Goal: Use online tool/utility: Use online tool/utility

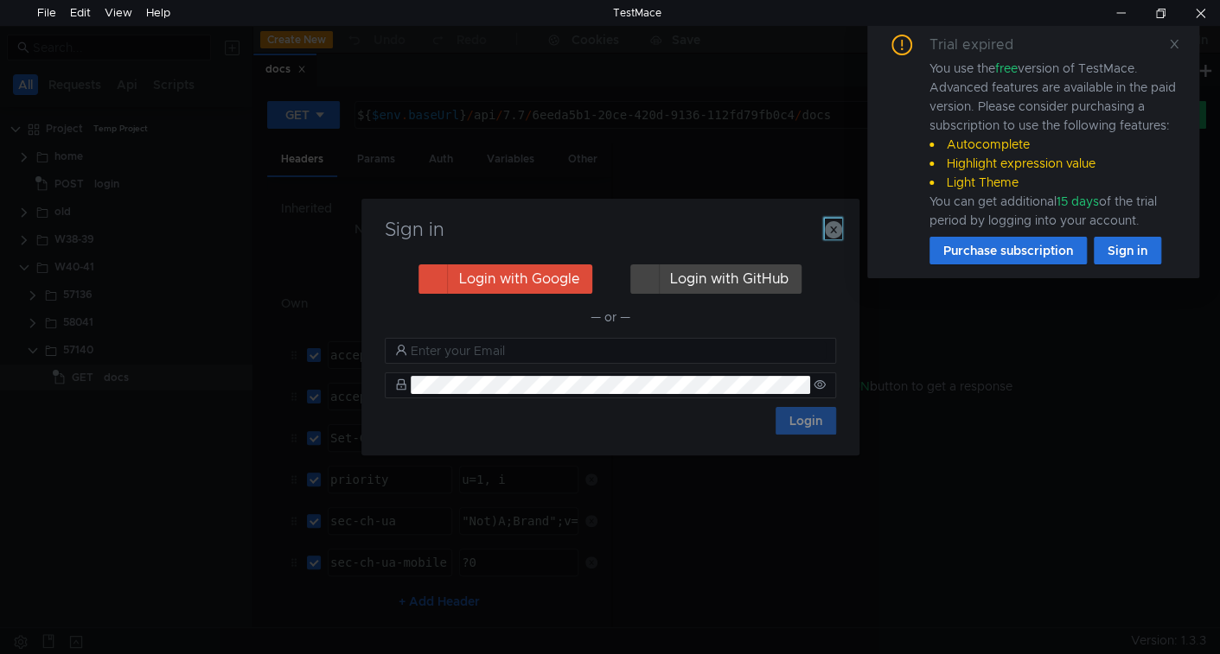
click at [832, 234] on icon "button" at bounding box center [833, 229] width 17 height 17
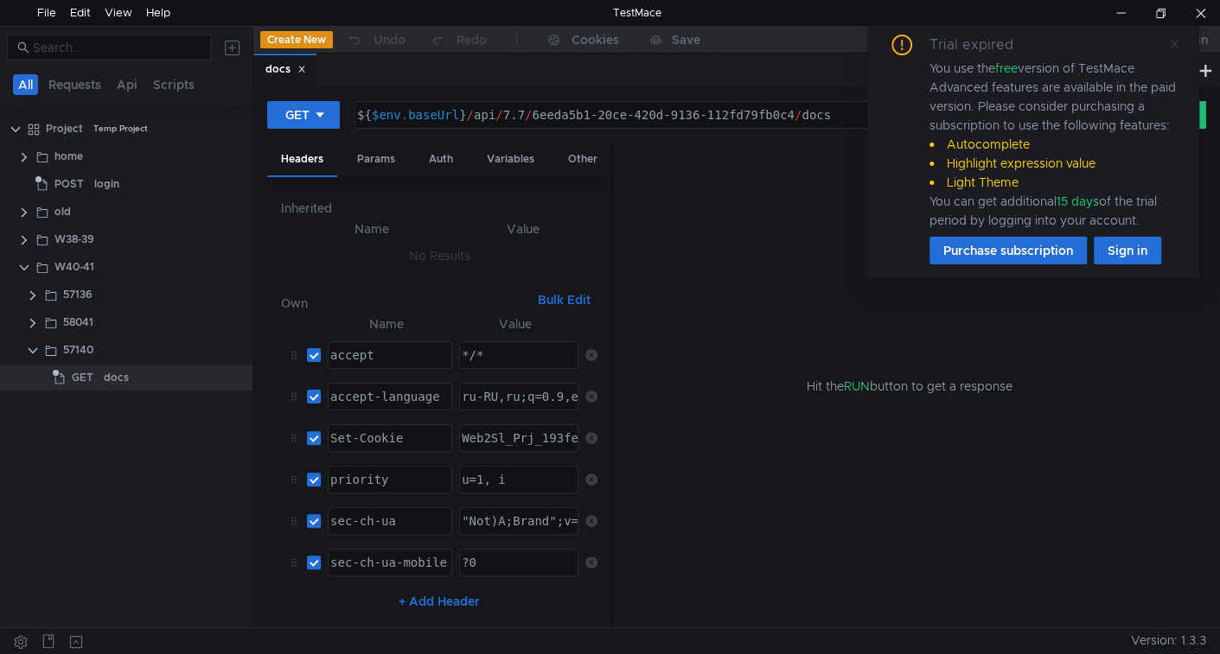
click at [1171, 42] on icon at bounding box center [1174, 44] width 12 height 12
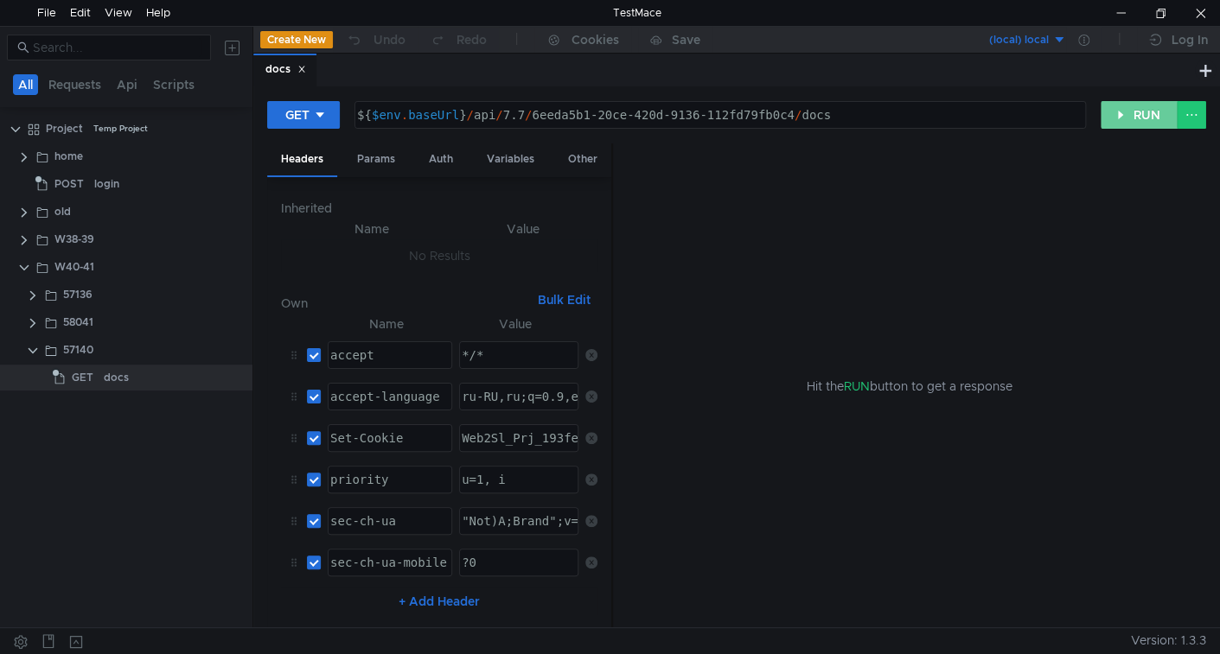
click at [1149, 114] on button "RUN" at bounding box center [1138, 115] width 77 height 28
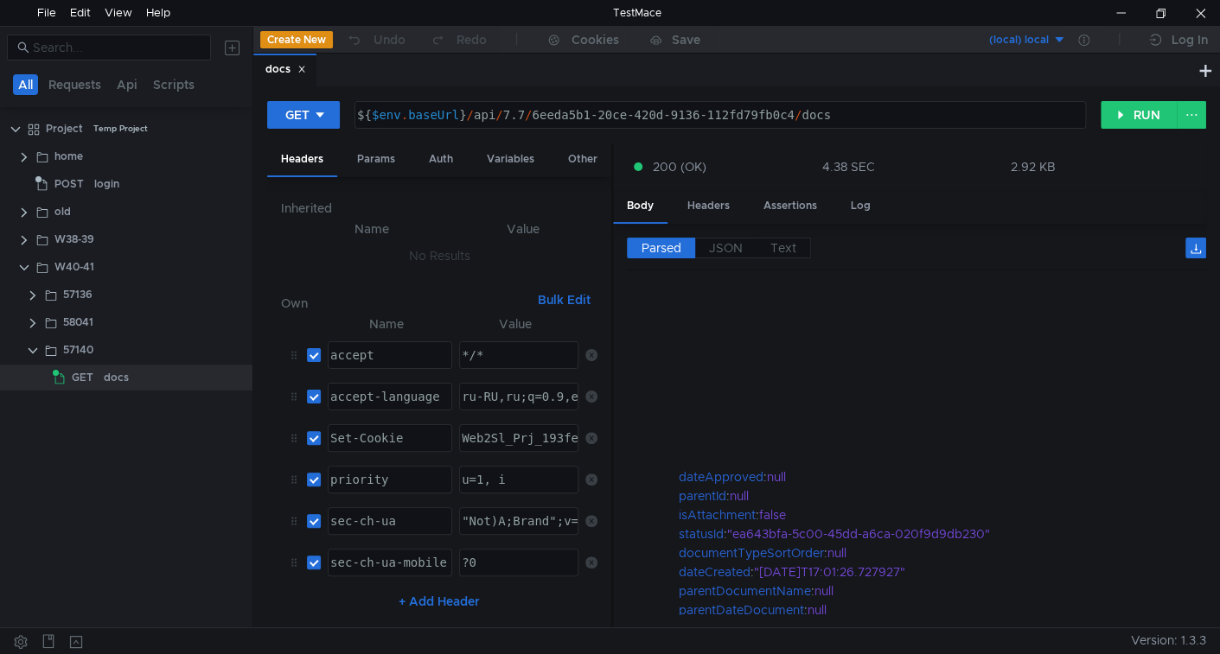
scroll to position [1124, 0]
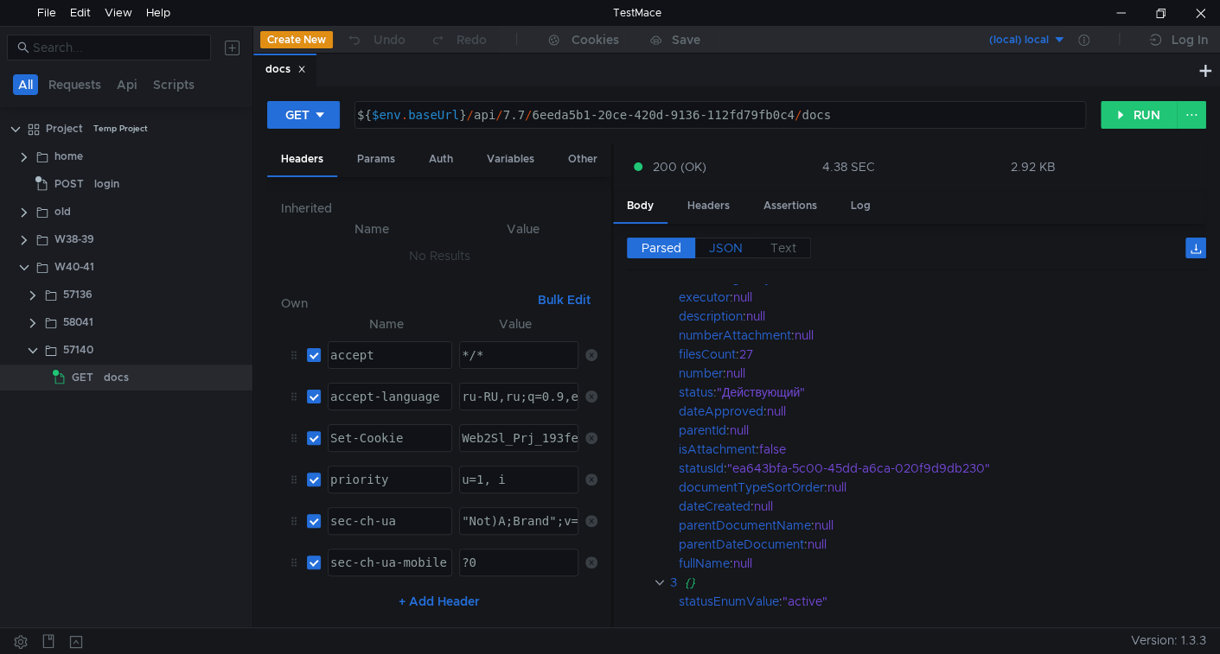
click at [725, 246] on span "JSON" at bounding box center [726, 248] width 34 height 16
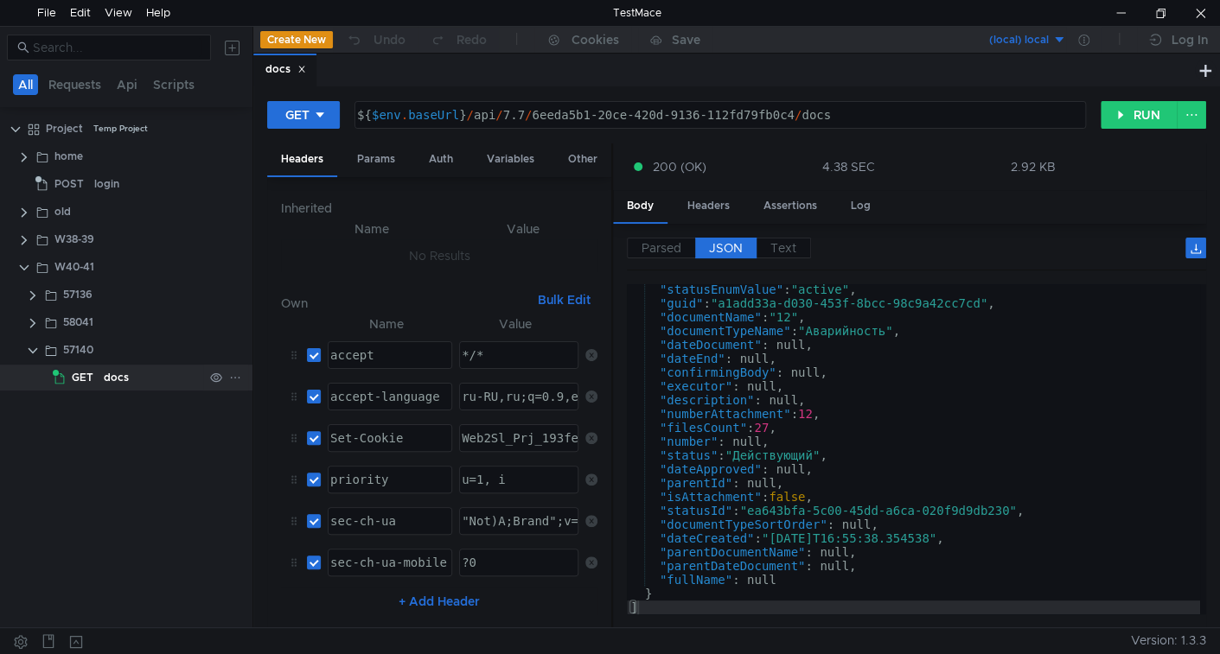
scroll to position [4, 0]
click at [1119, 113] on button "RUN" at bounding box center [1138, 115] width 77 height 28
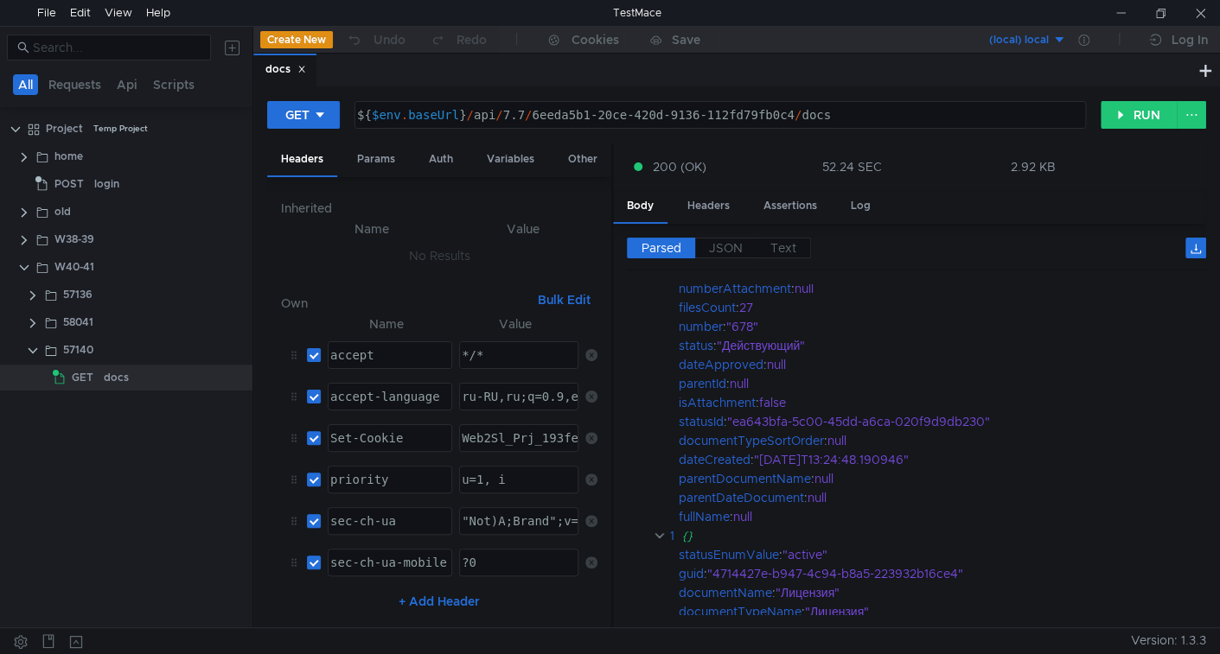
scroll to position [227, 0]
click at [720, 242] on span "JSON" at bounding box center [726, 248] width 34 height 16
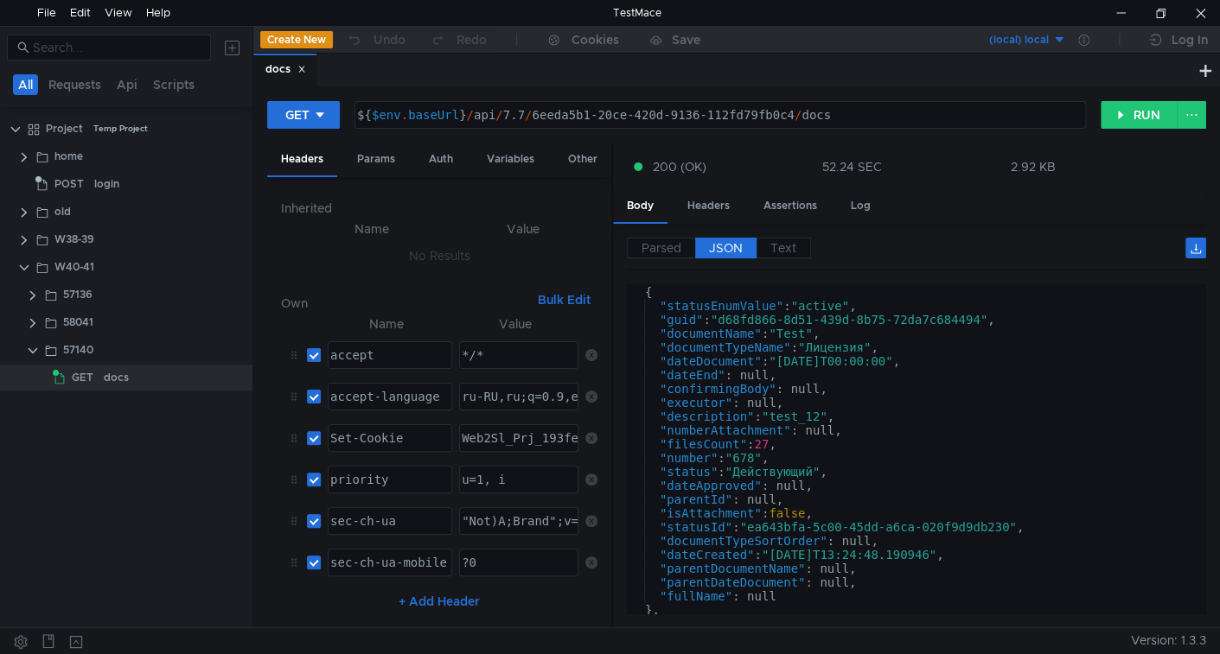
scroll to position [0, 0]
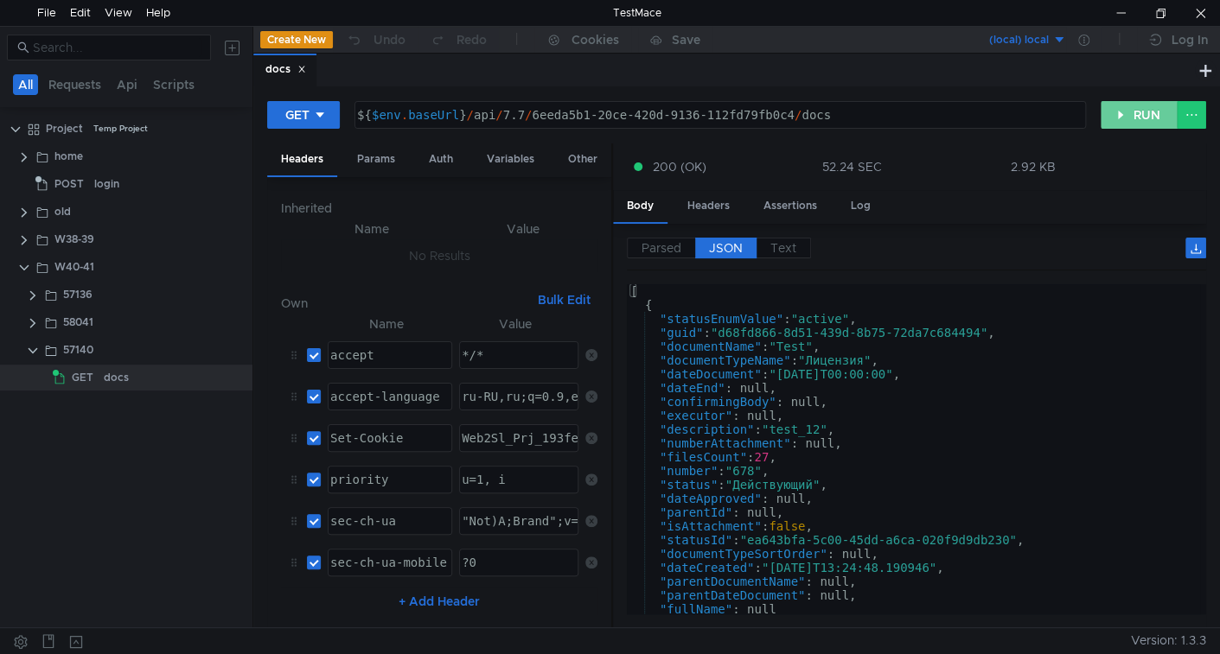
click at [1139, 111] on button "RUN" at bounding box center [1138, 115] width 77 height 28
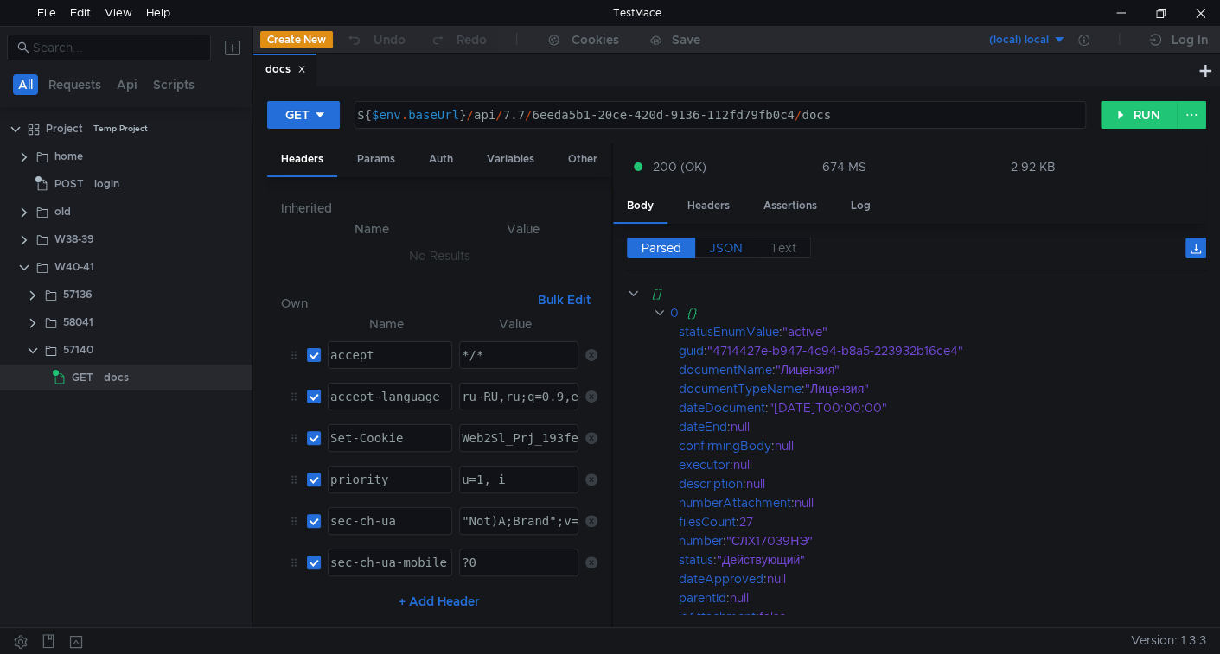
click at [727, 250] on span "JSON" at bounding box center [726, 248] width 34 height 16
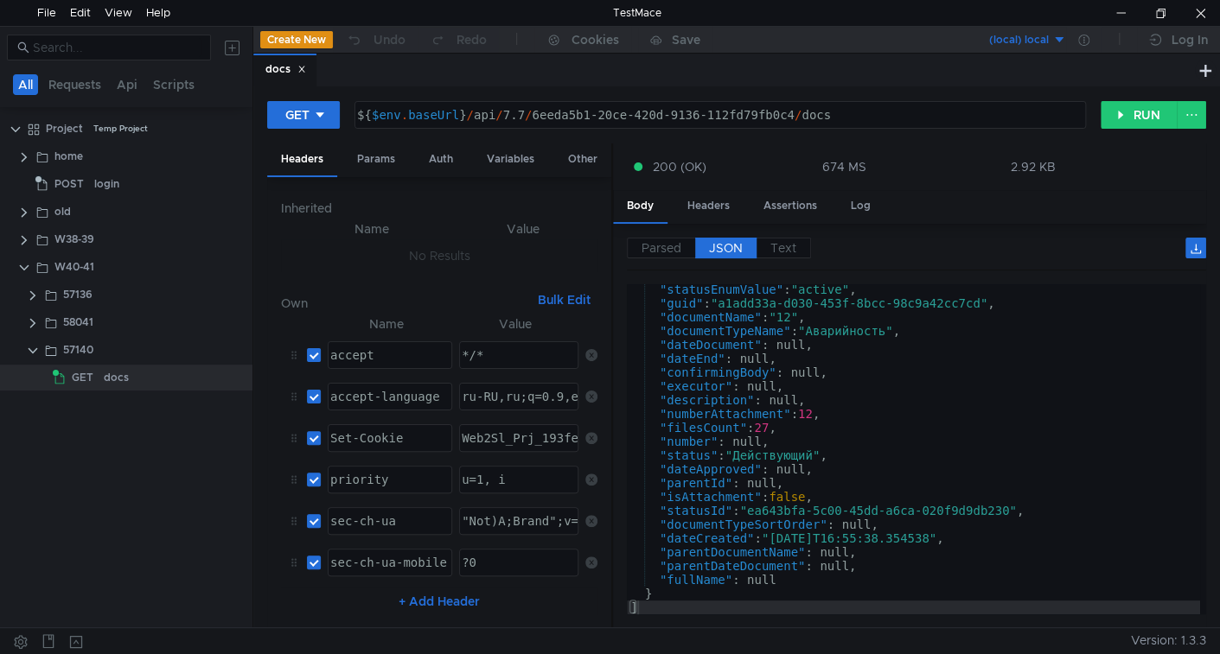
scroll to position [1356, 0]
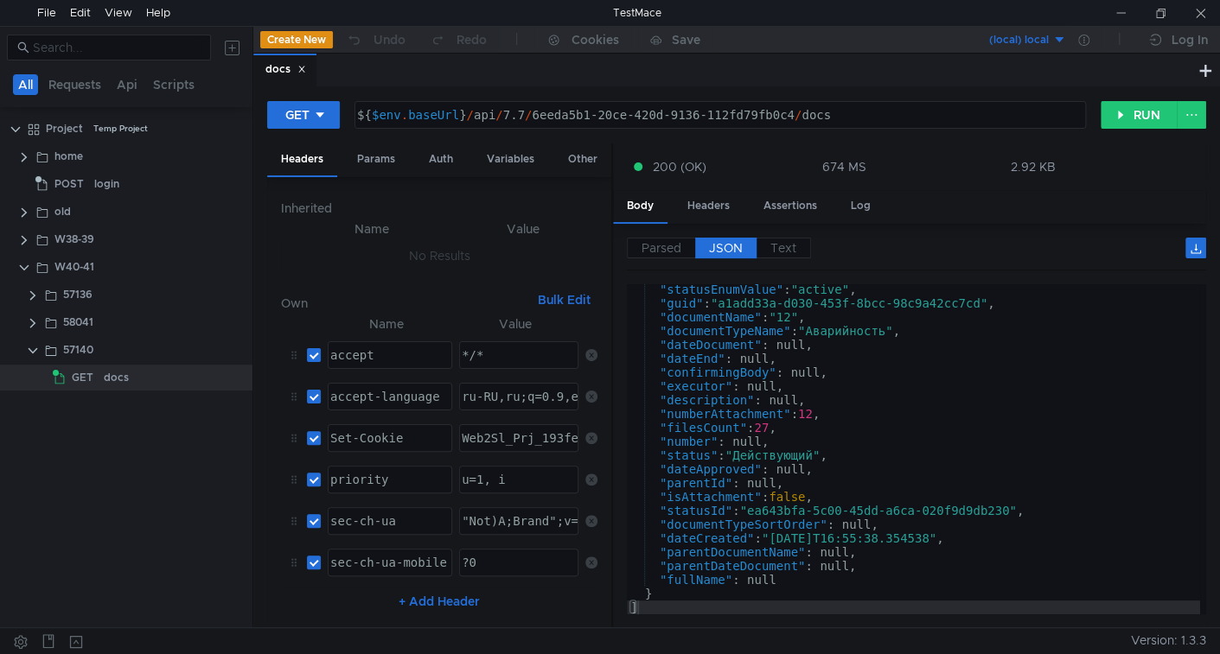
scroll to position [1356, 0]
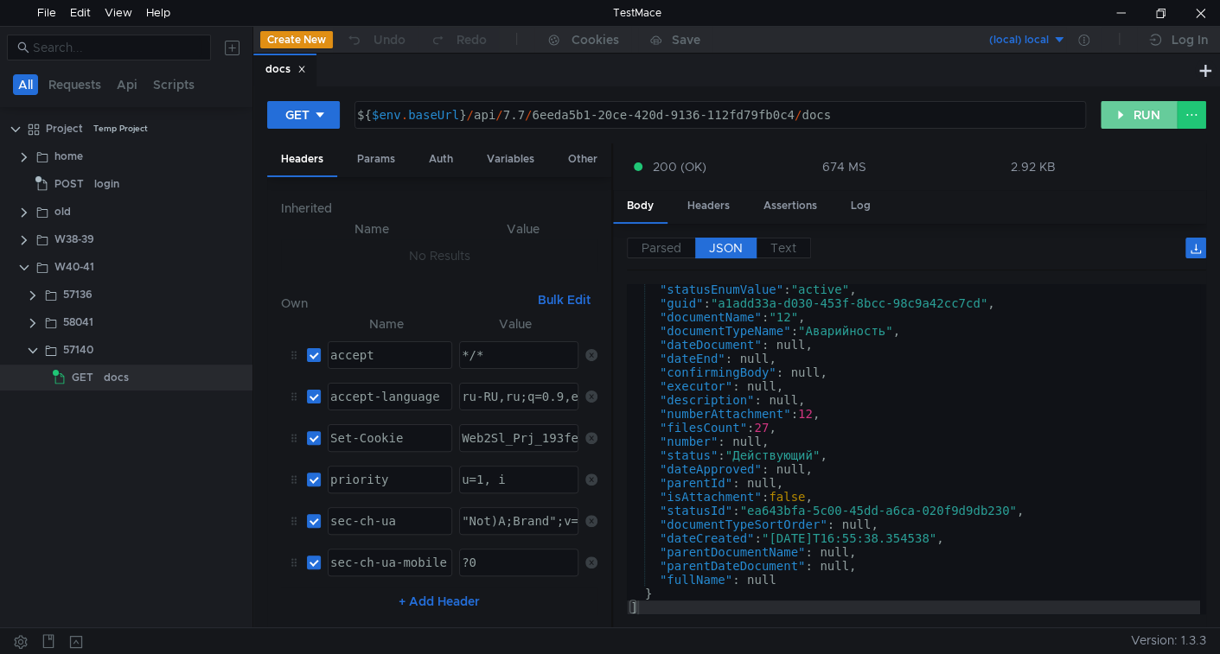
click at [1158, 115] on button "RUN" at bounding box center [1138, 115] width 77 height 28
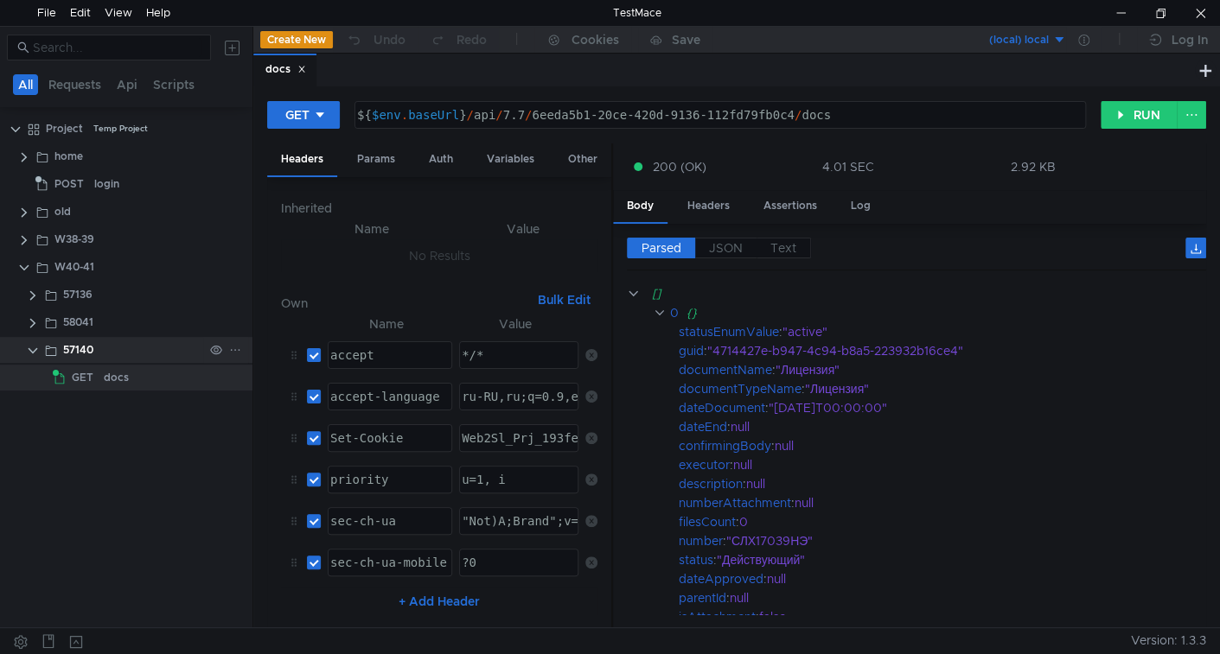
click at [24, 348] on div "57140" at bounding box center [126, 350] width 252 height 26
click at [31, 352] on clr-icon at bounding box center [33, 351] width 14 height 14
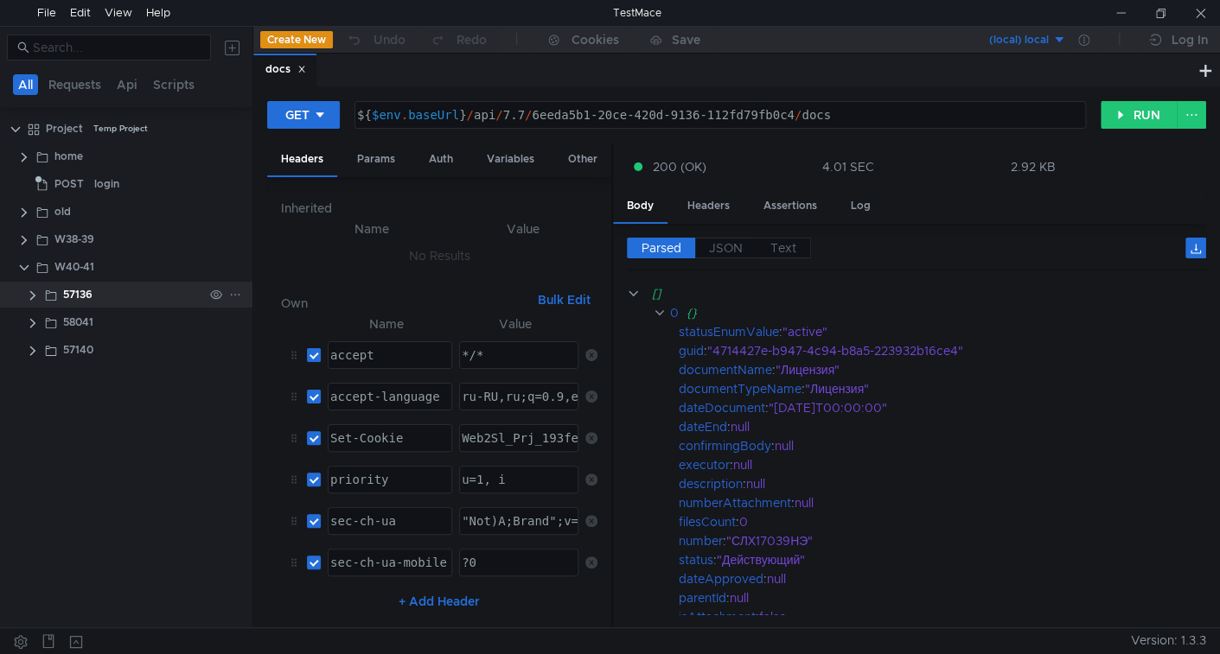
click at [36, 298] on clr-icon at bounding box center [33, 296] width 14 height 14
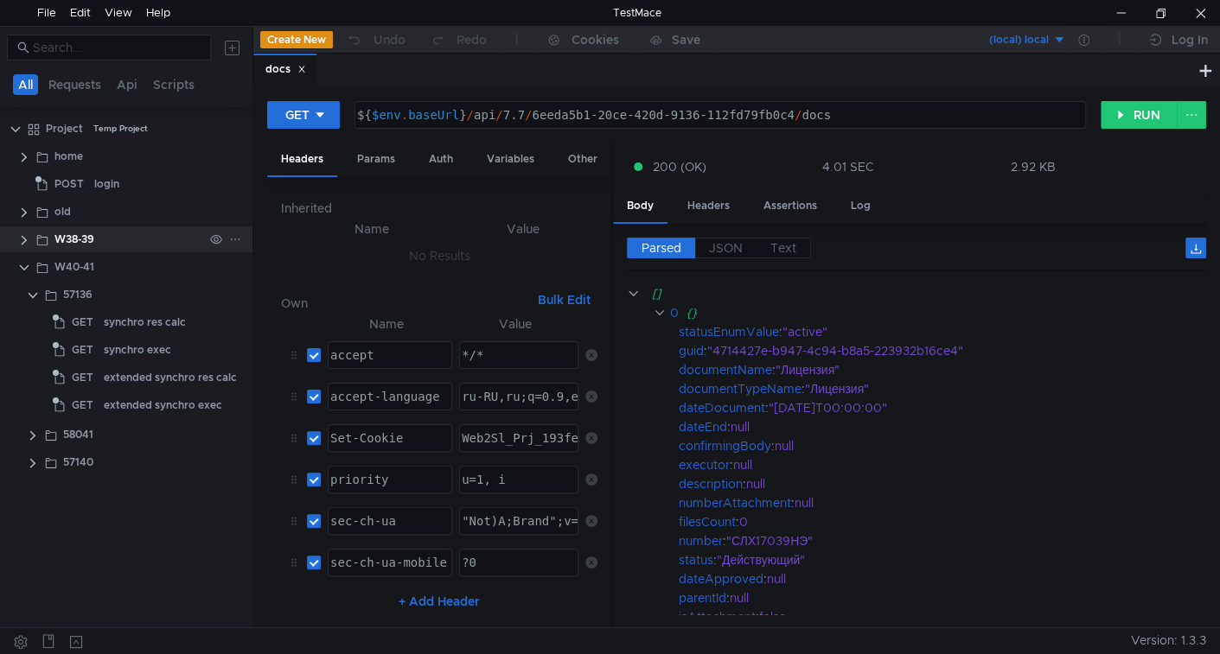
click at [23, 240] on clr-icon at bounding box center [24, 240] width 14 height 14
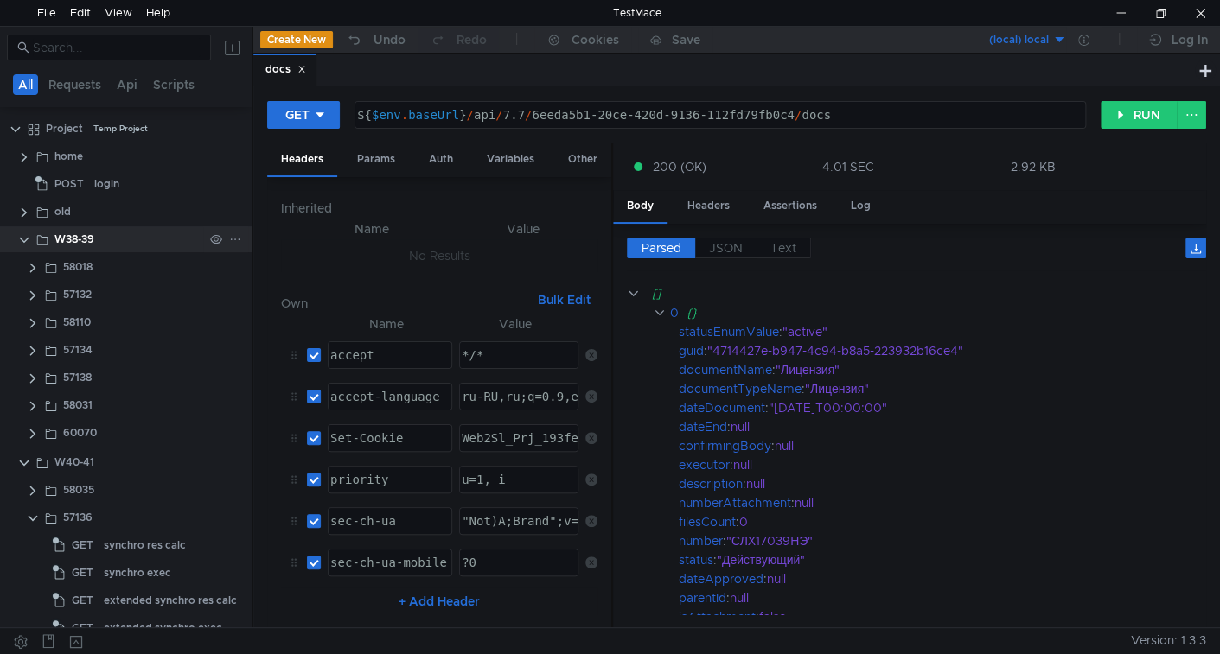
click at [21, 239] on clr-icon at bounding box center [24, 240] width 14 height 14
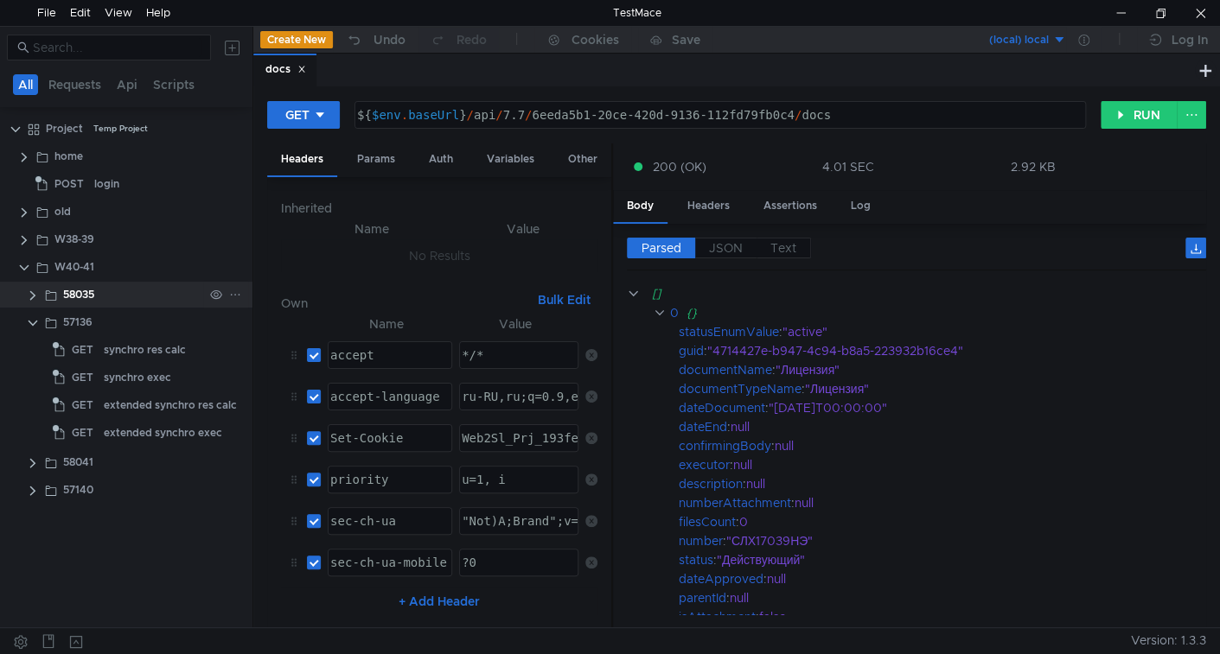
click at [35, 289] on clr-icon at bounding box center [33, 296] width 14 height 14
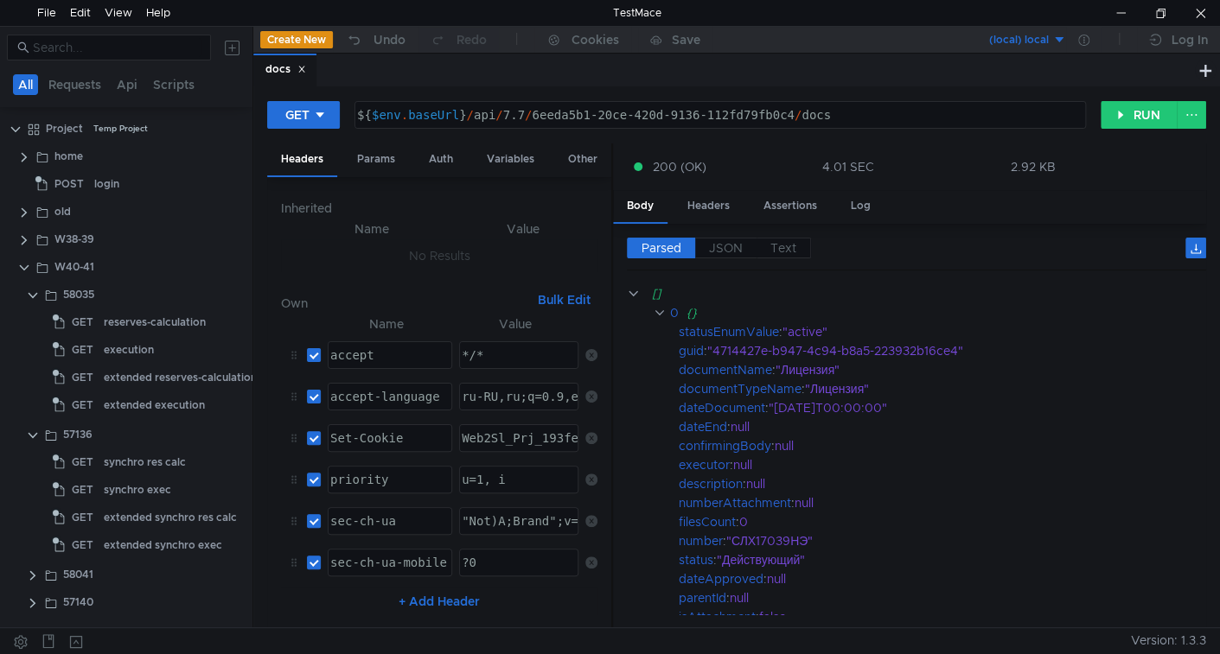
click at [303, 68] on icon at bounding box center [301, 69] width 9 height 9
